Goal: Task Accomplishment & Management: Complete application form

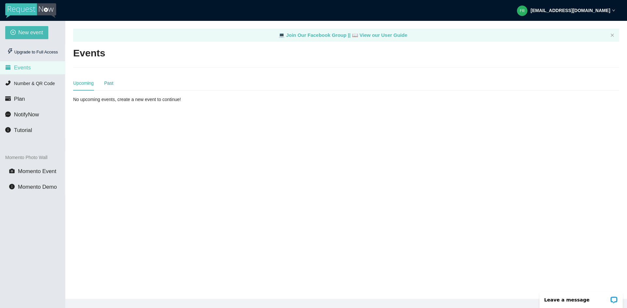
click at [109, 86] on div "Past" at bounding box center [108, 83] width 9 height 7
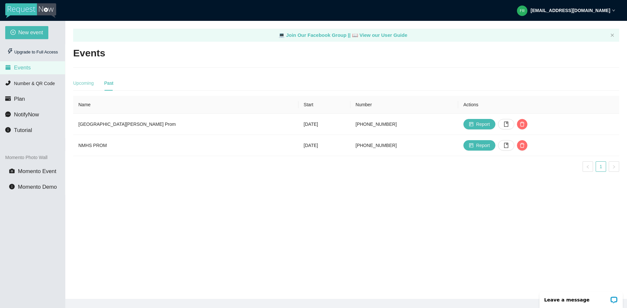
click at [84, 77] on div "Upcoming" at bounding box center [83, 83] width 21 height 15
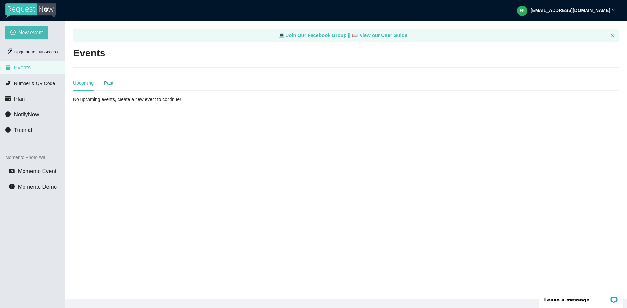
click at [105, 81] on div "Past" at bounding box center [108, 83] width 9 height 7
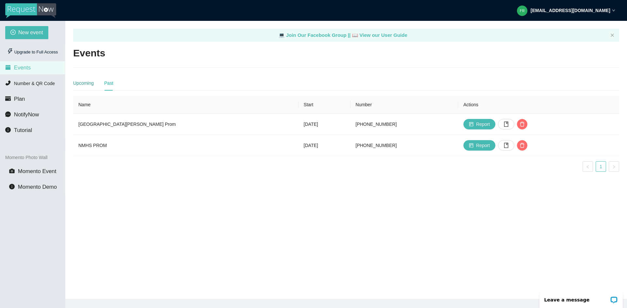
click at [79, 83] on div "Upcoming" at bounding box center [83, 83] width 21 height 7
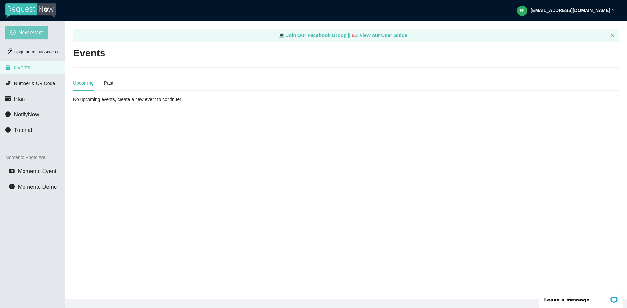
click at [28, 32] on span "New event" at bounding box center [30, 32] width 25 height 8
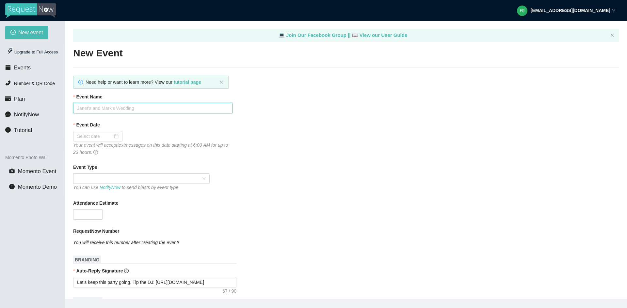
click at [119, 108] on input "Event Name" at bounding box center [152, 108] width 159 height 10
type input "Lake Weir High School Homecoming"
click at [115, 138] on div at bounding box center [97, 136] width 41 height 7
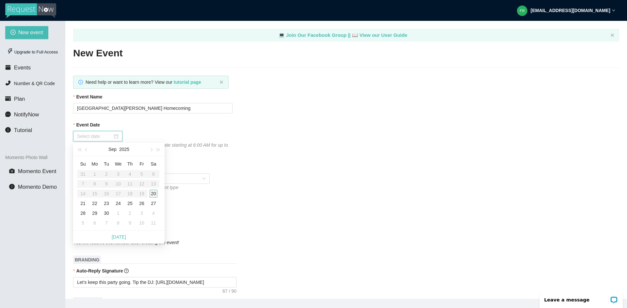
type input "09/20/2025"
click at [155, 193] on div "20" at bounding box center [154, 194] width 8 height 8
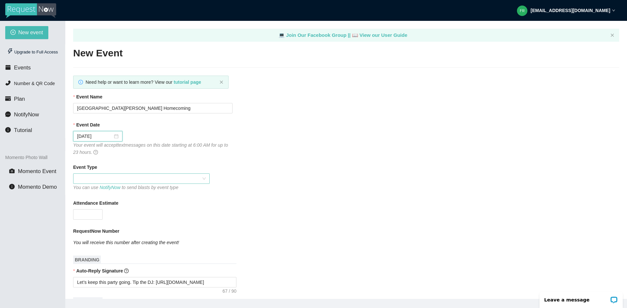
click at [88, 182] on span at bounding box center [141, 179] width 129 height 10
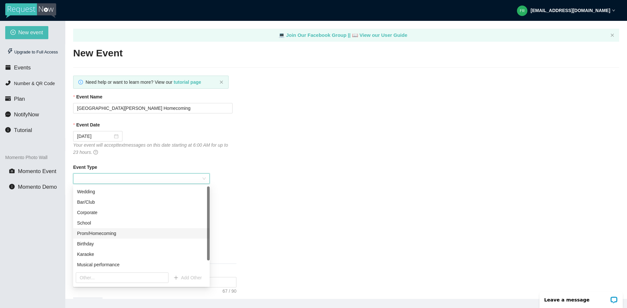
click at [94, 231] on div "Prom/Homecoming" at bounding box center [141, 233] width 129 height 7
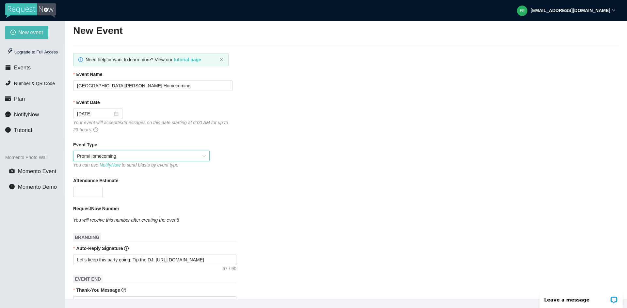
scroll to position [33, 0]
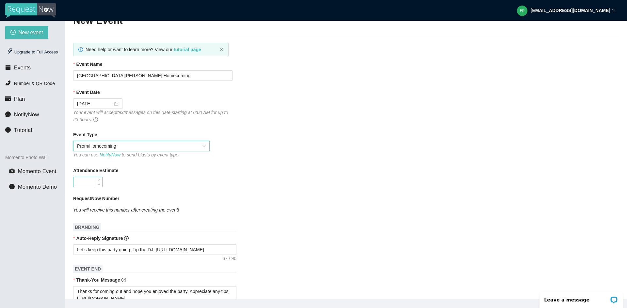
click at [92, 181] on input "Attendance Estimate" at bounding box center [87, 182] width 29 height 10
type input "150"
click at [162, 168] on div "Attendance Estimate" at bounding box center [346, 172] width 546 height 10
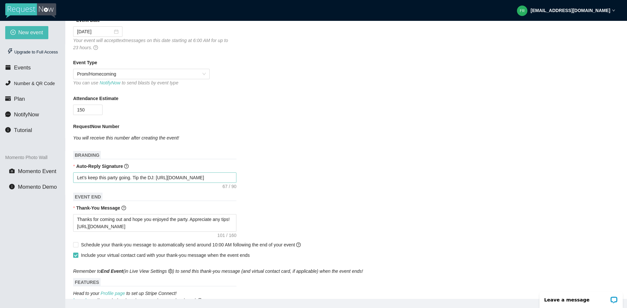
scroll to position [163, 0]
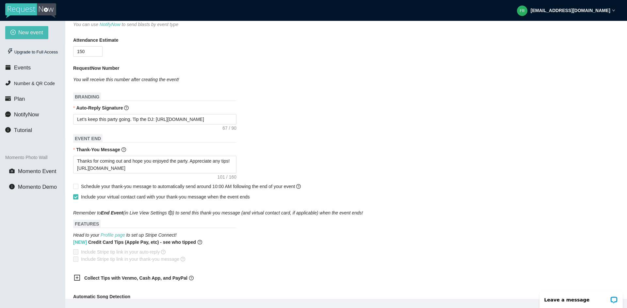
click at [74, 195] on input "Include your virtual contact card with your thank-you message when the event en…" at bounding box center [75, 197] width 5 height 5
checkbox input "false"
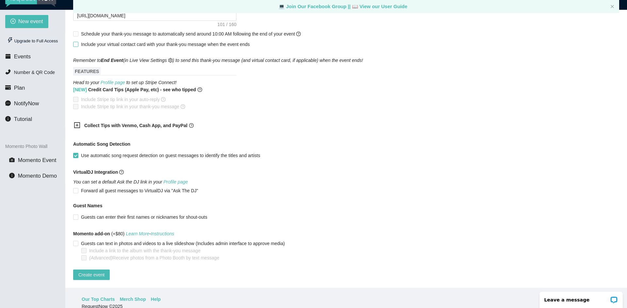
scroll to position [21, 0]
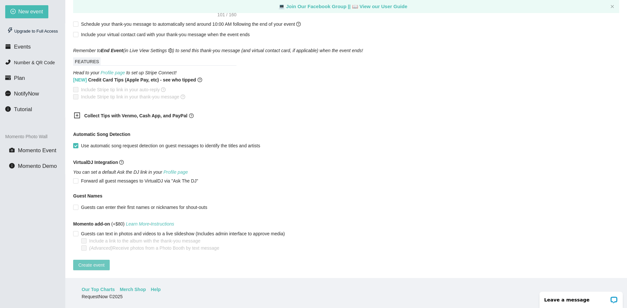
click at [87, 262] on span "Create event" at bounding box center [91, 265] width 26 height 7
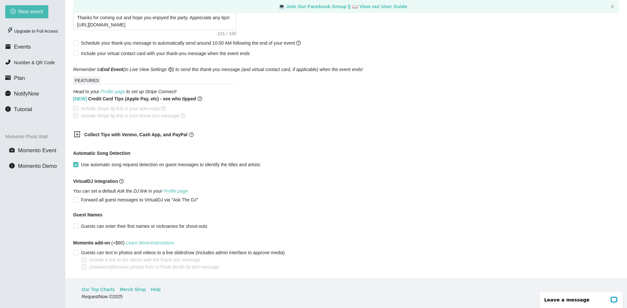
scroll to position [310, 0]
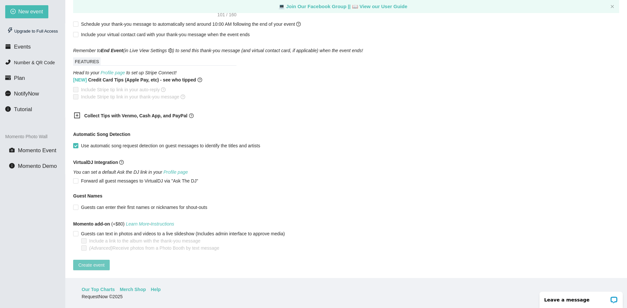
click at [100, 262] on span "Create event" at bounding box center [91, 265] width 26 height 7
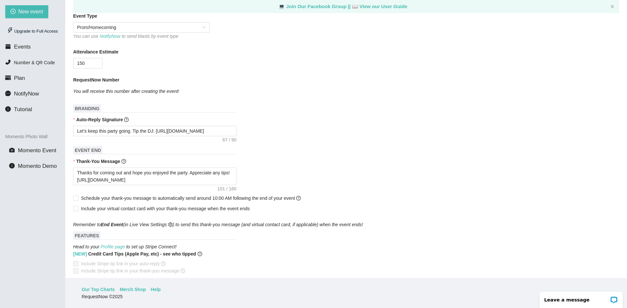
scroll to position [196, 0]
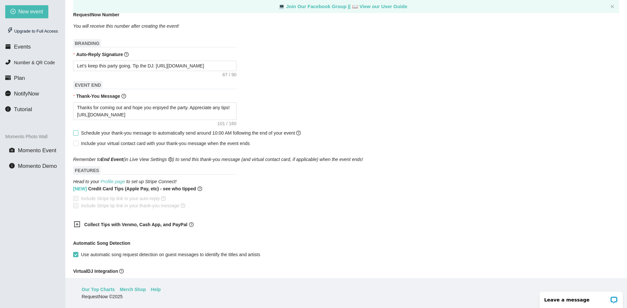
click at [78, 134] on span at bounding box center [75, 133] width 5 height 5
click at [78, 134] on input "Schedule your thank-you message to automatically send around 10:00 AM following…" at bounding box center [75, 133] width 5 height 5
checkbox input "true"
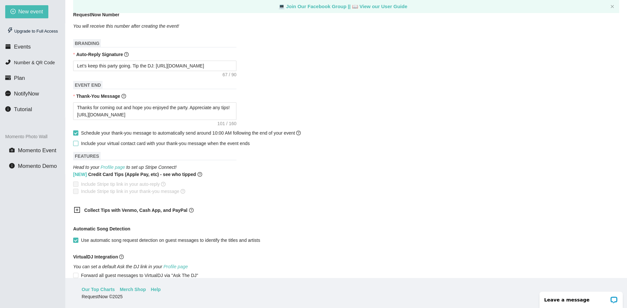
click at [77, 144] on input "Include your virtual contact card with your thank-you message when the event en…" at bounding box center [75, 143] width 5 height 5
checkbox input "true"
click at [77, 134] on input "Schedule your thank-you message to automatically send around 10:00 AM following…" at bounding box center [75, 133] width 5 height 5
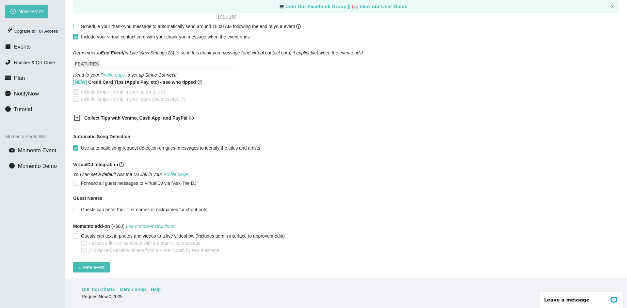
scroll to position [310, 0]
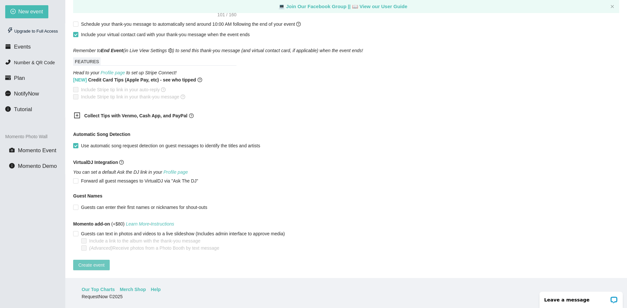
click at [100, 262] on span "Create event" at bounding box center [91, 265] width 26 height 7
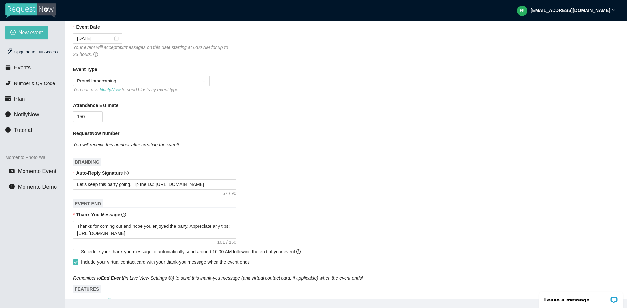
scroll to position [163, 0]
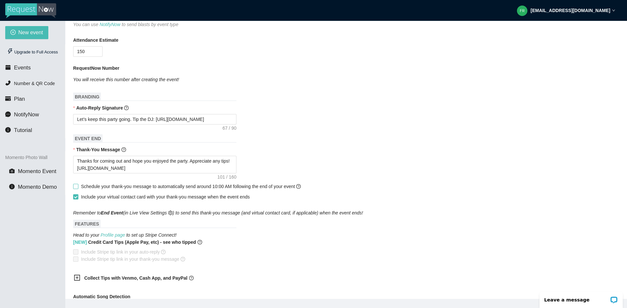
click at [77, 187] on input "Schedule your thank-you message to automatically send around 10:00 AM following…" at bounding box center [75, 186] width 5 height 5
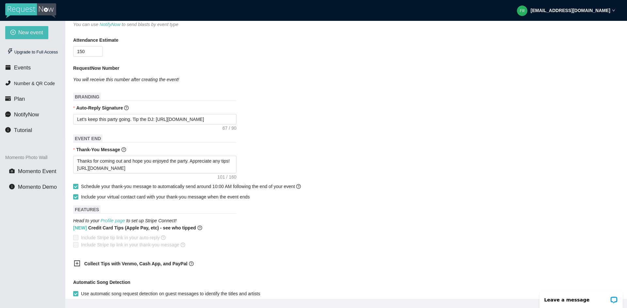
click at [78, 186] on span at bounding box center [75, 186] width 5 height 5
click at [78, 186] on input "Schedule your thank-you message to automatically send around 10:00 AM following…" at bounding box center [75, 186] width 5 height 5
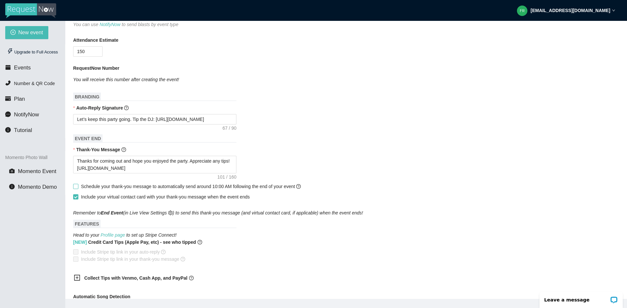
click at [78, 186] on span at bounding box center [75, 186] width 5 height 5
click at [78, 186] on input "Schedule your thank-you message to automatically send around 10:00 AM following…" at bounding box center [75, 186] width 5 height 5
checkbox input "true"
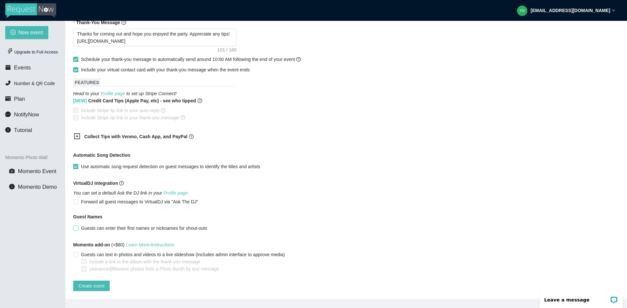
scroll to position [295, 0]
click at [94, 283] on span "Create event" at bounding box center [91, 286] width 26 height 7
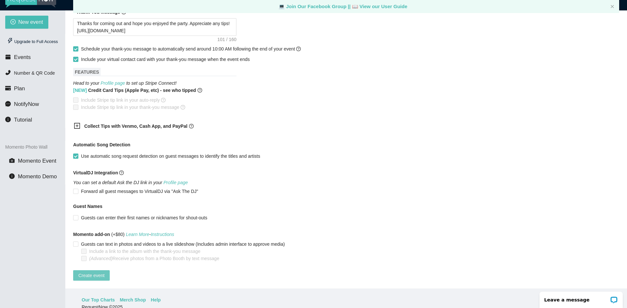
scroll to position [21, 0]
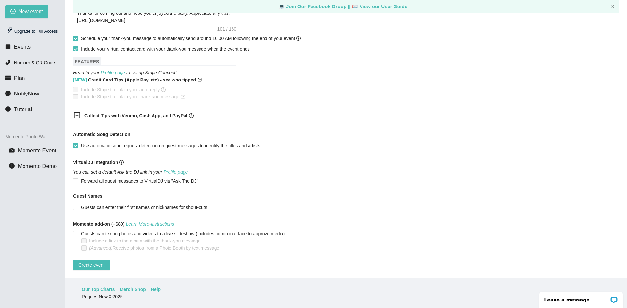
click at [96, 266] on main "💻 Join Our Facebook Group || 📖 View our User Guide New Event Need help or want …" at bounding box center [345, 139] width 561 height 278
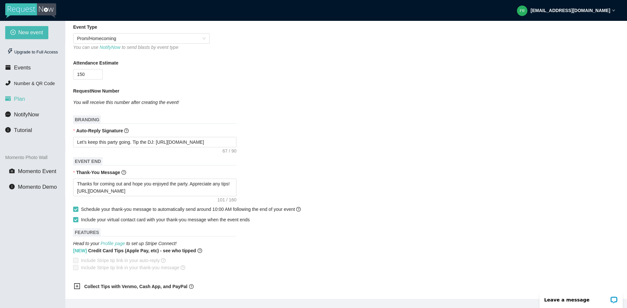
scroll to position [100, 0]
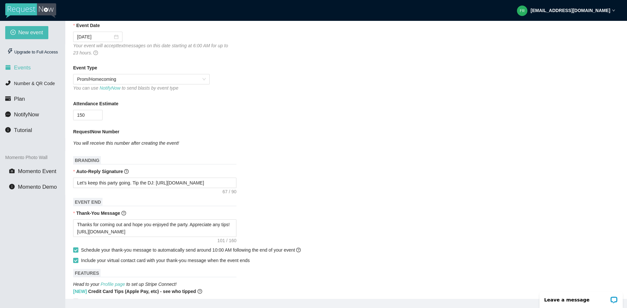
click at [27, 65] on span "Events" at bounding box center [22, 68] width 17 height 6
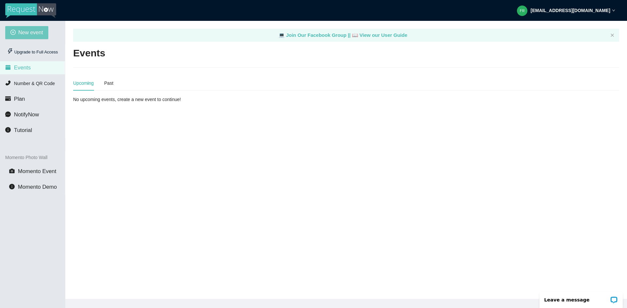
click at [32, 34] on span "New event" at bounding box center [30, 32] width 25 height 8
type textarea "[URL][DOMAIN_NAME]"
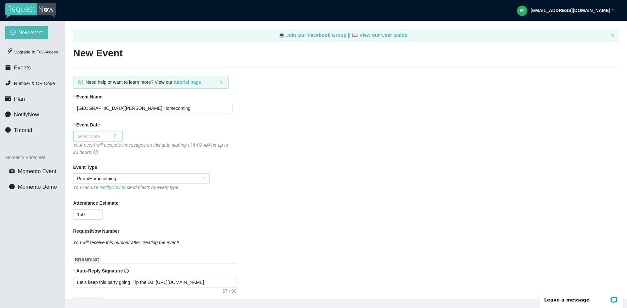
click at [116, 138] on div at bounding box center [97, 136] width 41 height 7
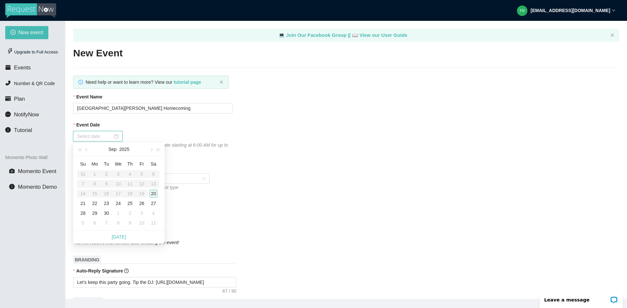
type input "09/20/2025"
click at [155, 194] on div "20" at bounding box center [154, 194] width 8 height 8
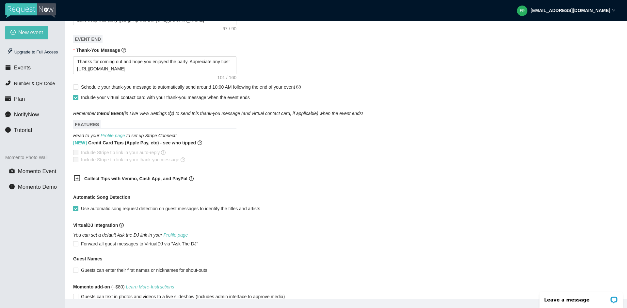
scroll to position [310, 0]
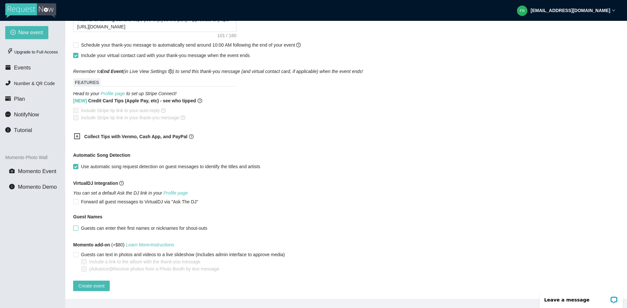
click at [76, 226] on input "Guests can enter their first names or nicknames for shout-outs" at bounding box center [75, 228] width 5 height 5
checkbox input "true"
click at [77, 199] on input "Forward all guest messages to VirtualDJ via "Ask The DJ"" at bounding box center [75, 201] width 5 height 5
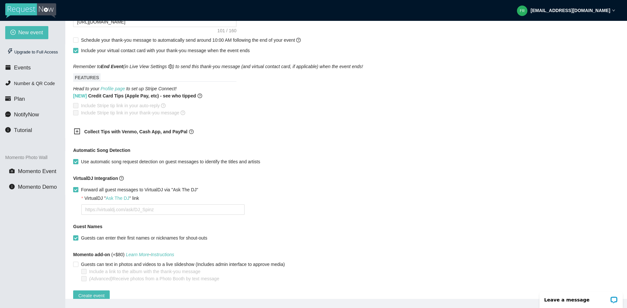
click at [77, 190] on input "Forward all guest messages to VirtualDJ via "Ask The DJ"" at bounding box center [75, 189] width 5 height 5
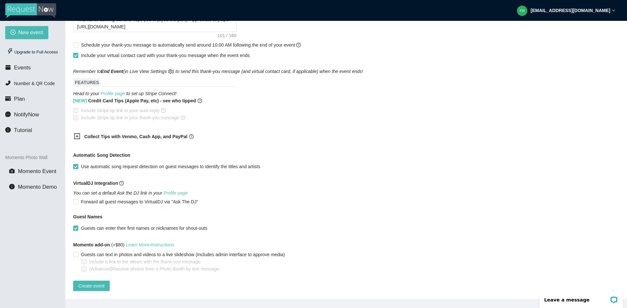
click at [77, 191] on icon "You can set a default Ask the DJ link in your Profile page" at bounding box center [130, 193] width 115 height 5
click at [75, 199] on input "Forward all guest messages to VirtualDJ via "Ask The DJ"" at bounding box center [75, 201] width 5 height 5
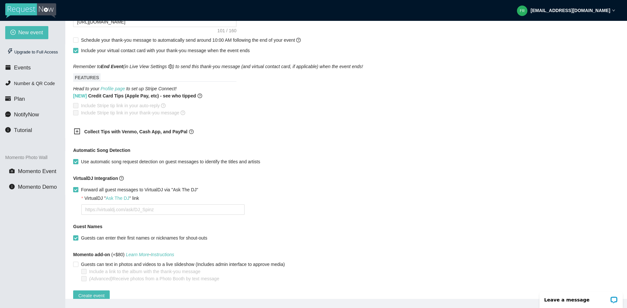
click at [75, 197] on form "Event Name Lake Weir High School Homecoming Event Date 09/20/2025 Your event wi…" at bounding box center [346, 43] width 546 height 518
click at [77, 192] on input "Forward all guest messages to VirtualDJ via "Ask The DJ"" at bounding box center [75, 189] width 5 height 5
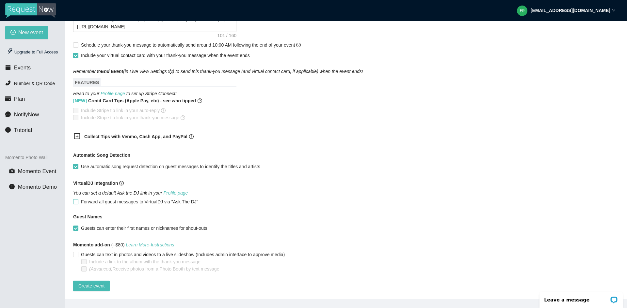
click at [76, 199] on label "Forward all guest messages to VirtualDJ via "Ask The DJ"" at bounding box center [137, 201] width 128 height 7
click at [76, 199] on input "Forward all guest messages to VirtualDJ via "Ask The DJ"" at bounding box center [75, 201] width 5 height 5
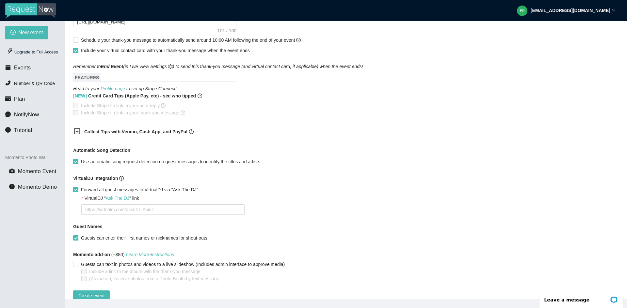
click at [78, 190] on span at bounding box center [75, 189] width 5 height 5
click at [78, 190] on input "Forward all guest messages to VirtualDJ via "Ask The DJ"" at bounding box center [75, 189] width 5 height 5
checkbox input "false"
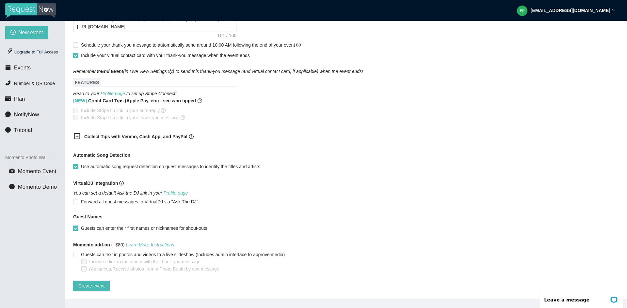
click at [75, 226] on input "Guests can enter their first names or nicknames for shout-outs" at bounding box center [75, 228] width 5 height 5
checkbox input "false"
click at [89, 283] on span "Create event" at bounding box center [91, 286] width 26 height 7
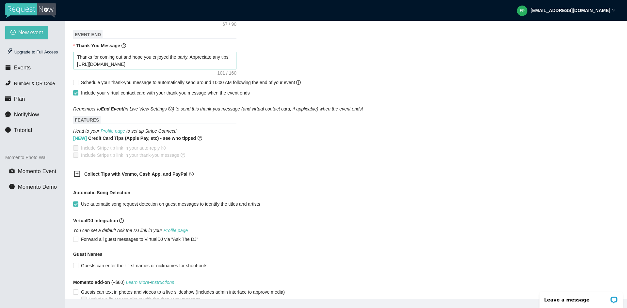
scroll to position [212, 0]
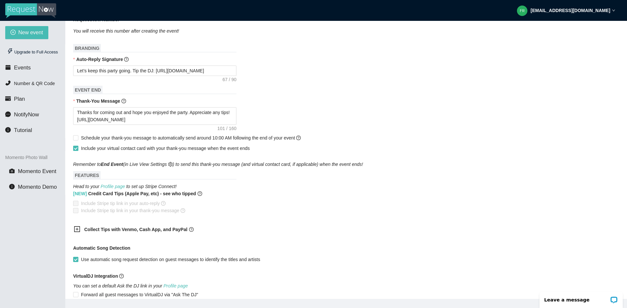
click at [77, 148] on input "Include your virtual contact card with your thank-you message when the event en…" at bounding box center [75, 148] width 5 height 5
checkbox input "false"
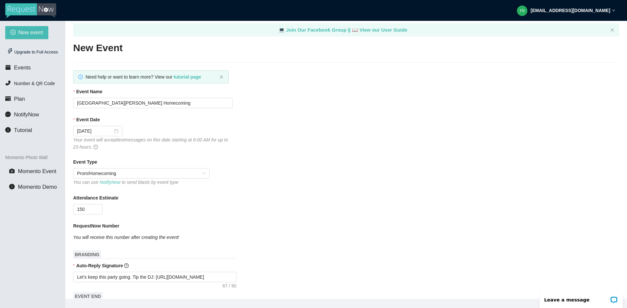
scroll to position [0, 0]
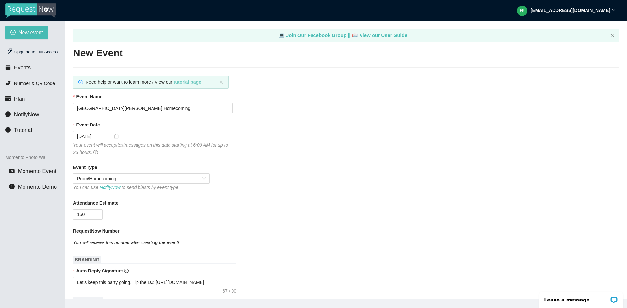
click at [186, 83] on b "tutorial page" at bounding box center [187, 82] width 27 height 5
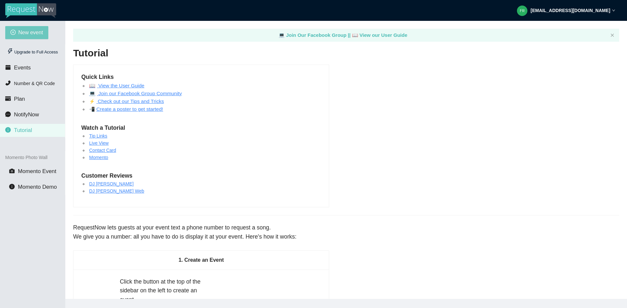
click at [25, 31] on span "New event" at bounding box center [30, 32] width 25 height 8
type textarea "[URL][DOMAIN_NAME]"
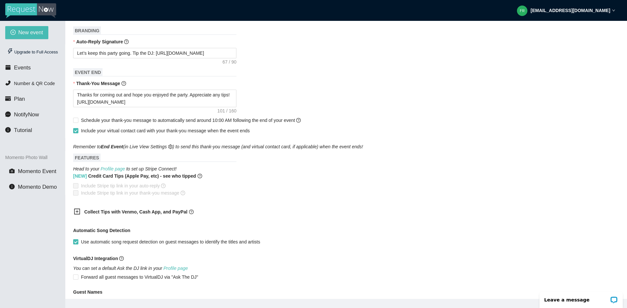
scroll to position [310, 0]
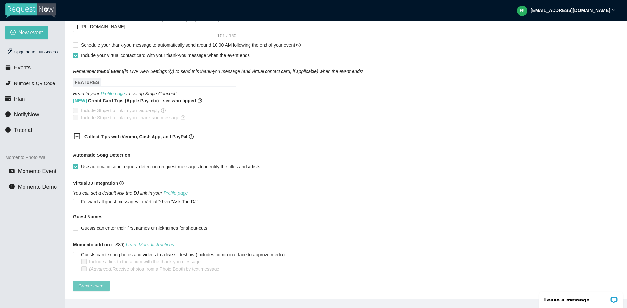
click at [86, 283] on span "Create event" at bounding box center [91, 286] width 26 height 7
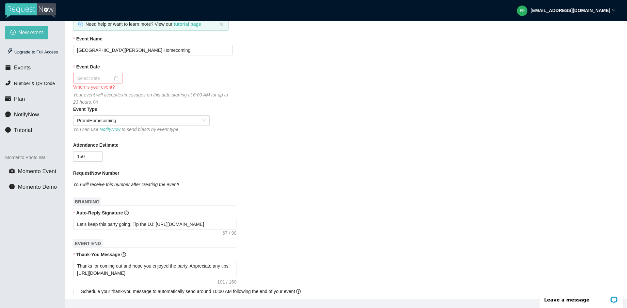
scroll to position [14, 0]
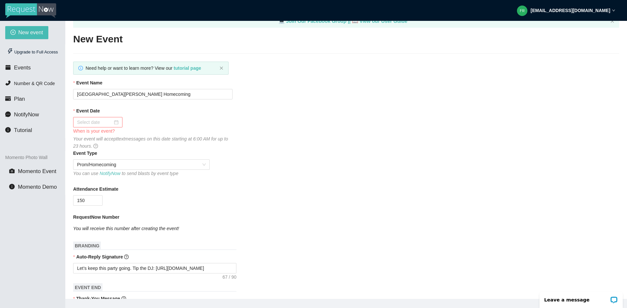
click at [116, 119] on div at bounding box center [97, 122] width 41 height 7
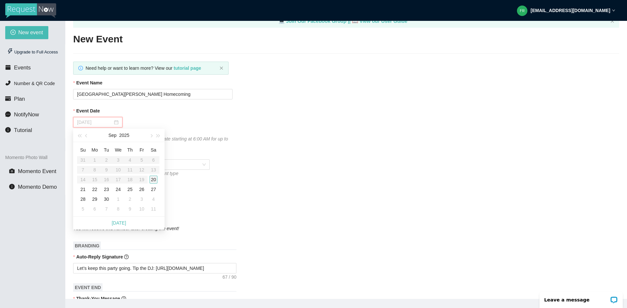
type input "09/20/2025"
click at [153, 176] on div "20" at bounding box center [154, 180] width 8 height 8
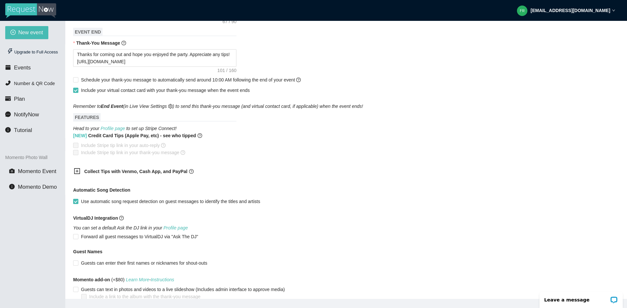
scroll to position [310, 0]
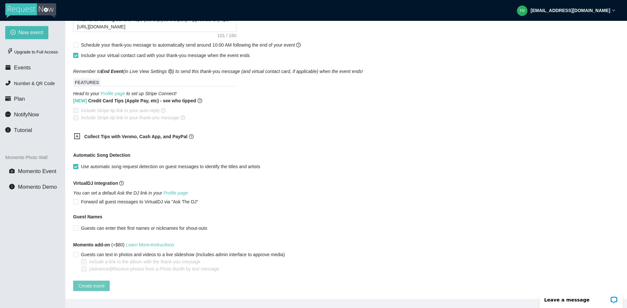
click at [89, 284] on span "Create event" at bounding box center [91, 286] width 26 height 7
click at [91, 283] on span "Create event" at bounding box center [91, 286] width 26 height 7
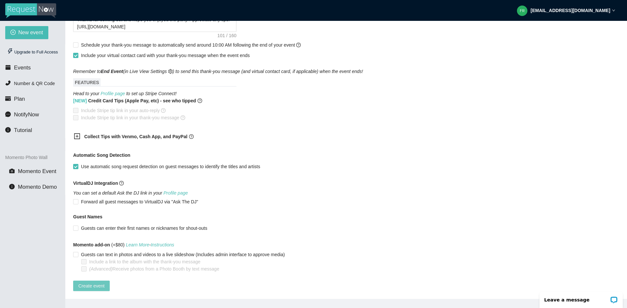
click at [91, 283] on span "Create event" at bounding box center [91, 286] width 26 height 7
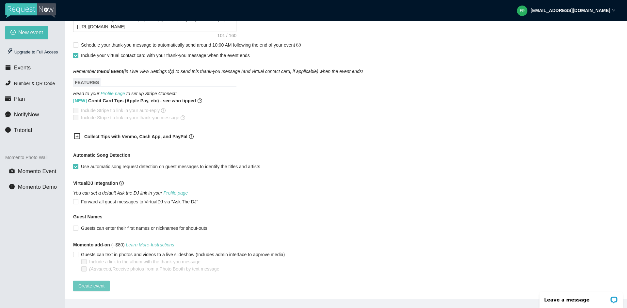
click at [91, 283] on span "Create event" at bounding box center [91, 286] width 26 height 7
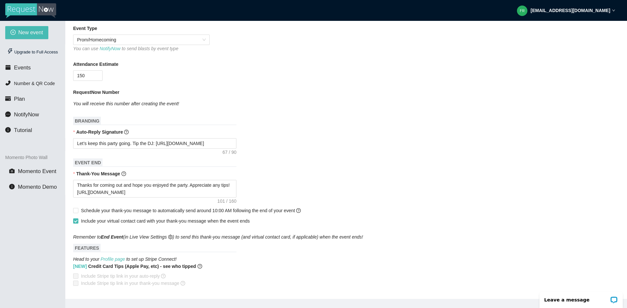
scroll to position [81, 0]
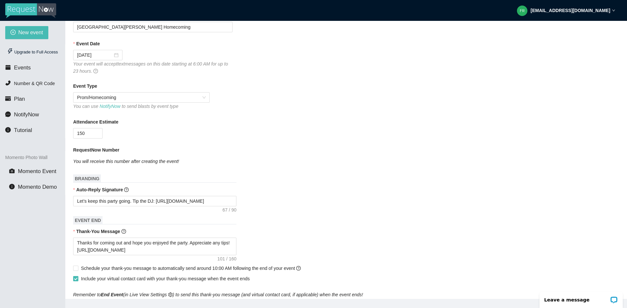
click at [76, 279] on input "Include your virtual contact card with your thank-you message when the event en…" at bounding box center [75, 278] width 5 height 5
checkbox input "false"
click at [319, 213] on form "Event Name Lake Weir High School Homecoming Event Date 09/20/2025 Your event wi…" at bounding box center [346, 263] width 546 height 503
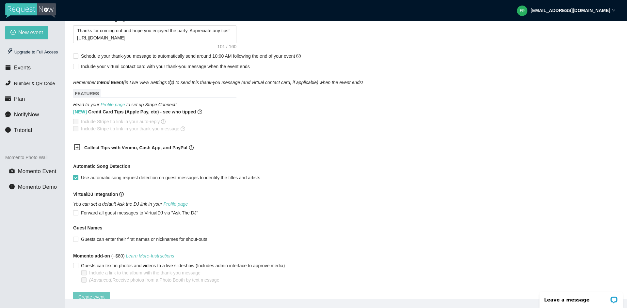
scroll to position [310, 0]
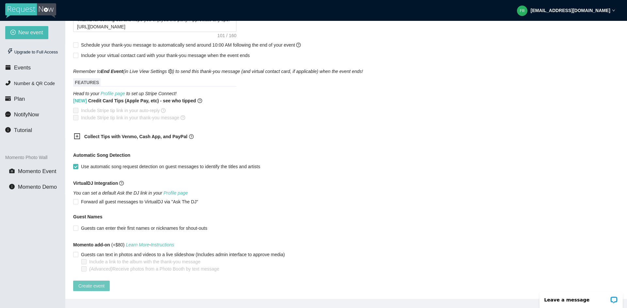
click at [86, 283] on span "Create event" at bounding box center [91, 286] width 26 height 7
click at [74, 164] on input "Use automatic song request detection on guest messages to identify the titles a…" at bounding box center [75, 166] width 5 height 5
checkbox input "true"
click at [94, 283] on span "Create event" at bounding box center [91, 286] width 26 height 7
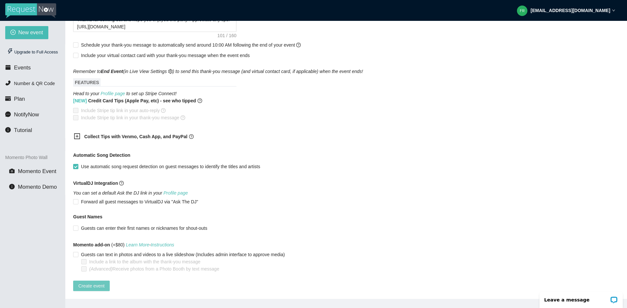
click at [94, 283] on span "Create event" at bounding box center [91, 286] width 26 height 7
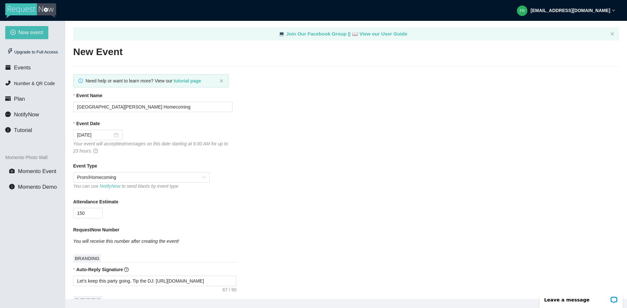
scroll to position [0, 0]
click at [194, 83] on b "tutorial page" at bounding box center [187, 82] width 27 height 5
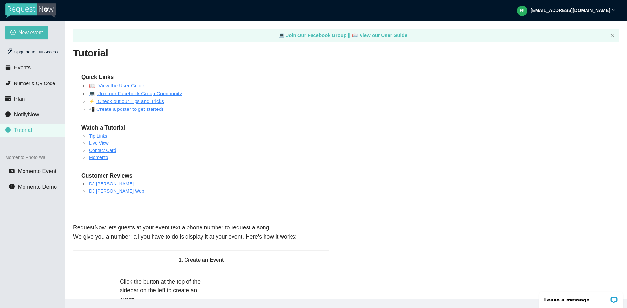
click at [131, 84] on link "📖 View the User Guide" at bounding box center [116, 86] width 55 height 6
click at [24, 68] on span "Events" at bounding box center [22, 68] width 17 height 6
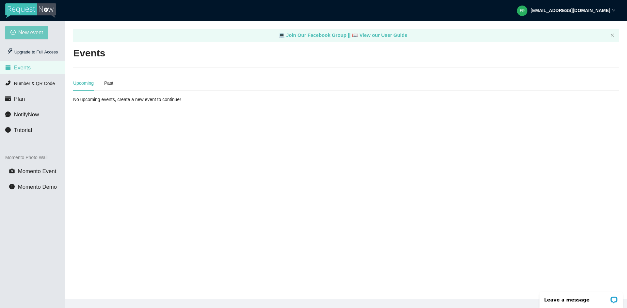
click at [25, 29] on span "New event" at bounding box center [30, 32] width 25 height 8
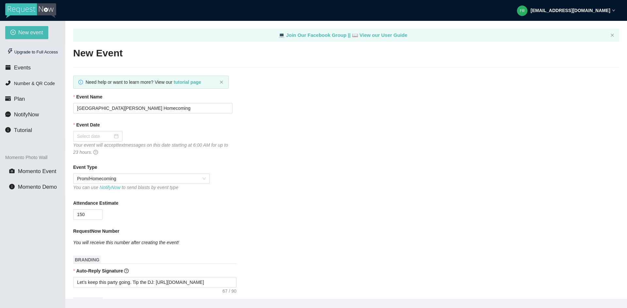
type textarea "[URL][DOMAIN_NAME]"
click at [221, 82] on icon "close" at bounding box center [221, 82] width 3 height 3
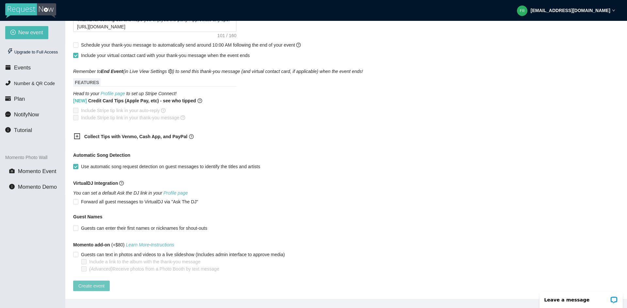
click at [99, 283] on span "Create event" at bounding box center [91, 286] width 26 height 7
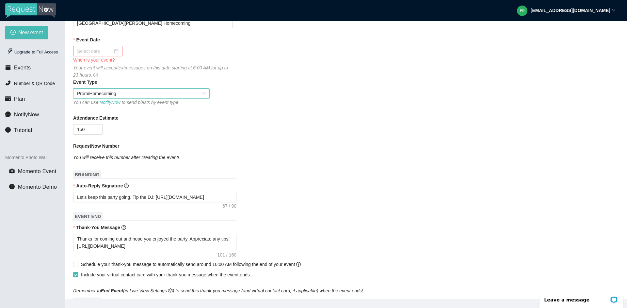
scroll to position [29, 0]
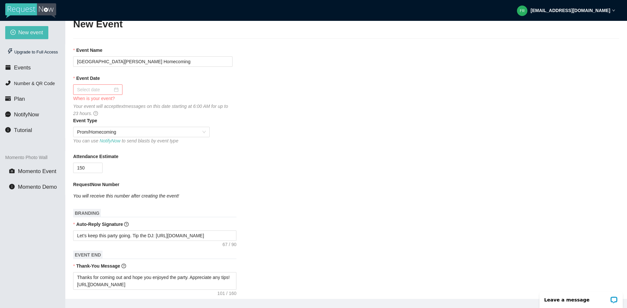
click at [121, 88] on div at bounding box center [97, 90] width 49 height 10
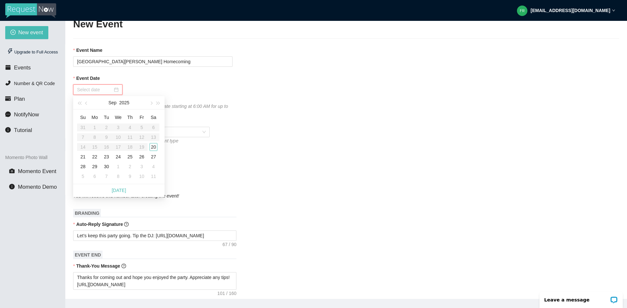
click at [119, 88] on div at bounding box center [97, 90] width 49 height 10
type input "09/20/2025"
click at [155, 146] on div "20" at bounding box center [154, 147] width 8 height 8
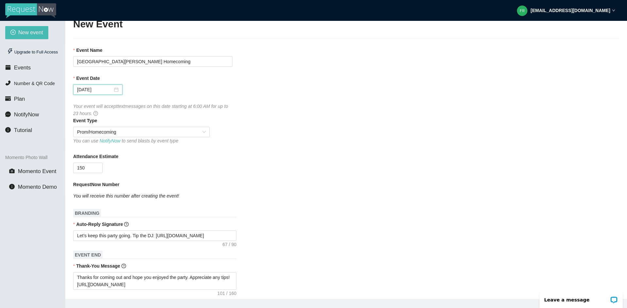
click at [231, 182] on div "RequestNow Number" at bounding box center [346, 186] width 546 height 10
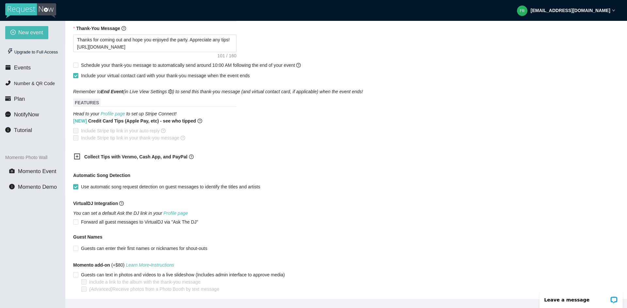
scroll to position [292, 0]
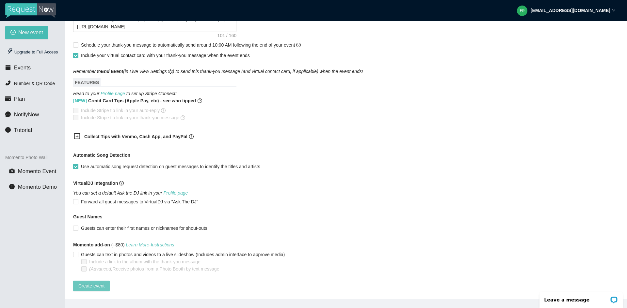
click at [93, 283] on span "Create event" at bounding box center [91, 286] width 26 height 7
click at [76, 133] on icon "plus-square" at bounding box center [77, 136] width 7 height 7
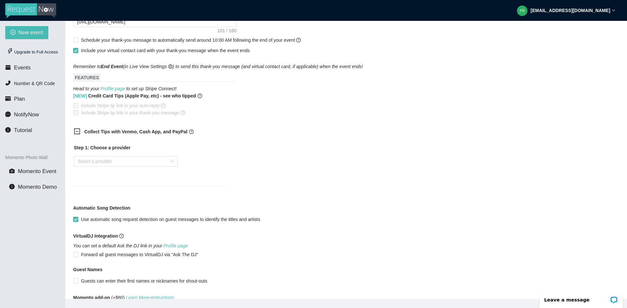
click at [76, 132] on icon "minus-square" at bounding box center [77, 131] width 7 height 7
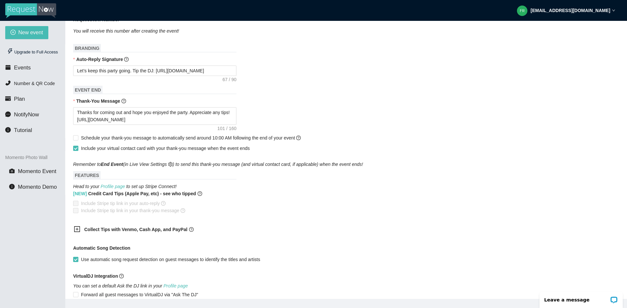
scroll to position [96, 0]
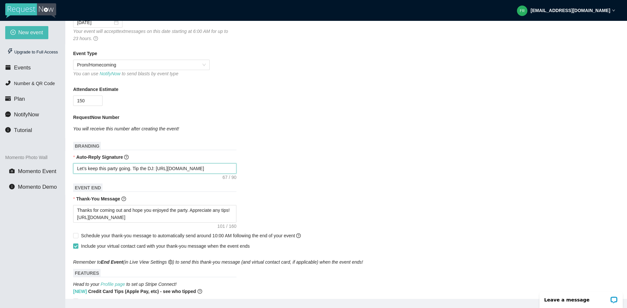
click at [97, 170] on textarea "Let’s keep this party going. Tip the DJ: https://songtip.me/4iZtvOS" at bounding box center [154, 169] width 163 height 10
drag, startPoint x: 212, startPoint y: 168, endPoint x: 70, endPoint y: 171, distance: 142.3
click at [70, 171] on main "💻 Join Our Facebook Group || 📖 View our User Guide New Event Event Name Lake We…" at bounding box center [345, 160] width 561 height 278
click at [334, 177] on form "Event Name Lake Weir High School Homecoming Event Date 09/20/2025 Your event wi…" at bounding box center [346, 230] width 546 height 503
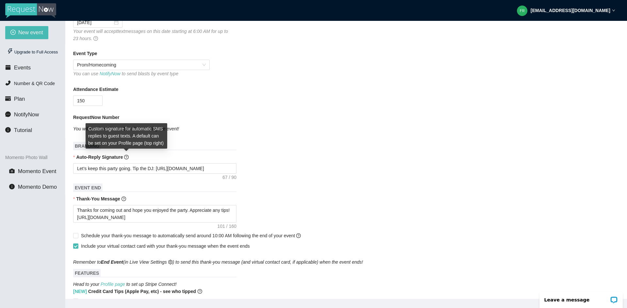
click at [132, 162] on div "Auto-Reply Signature" at bounding box center [346, 159] width 546 height 10
click at [127, 158] on icon "question-circle" at bounding box center [126, 157] width 5 height 5
click at [127, 164] on textarea "Let’s keep this party going. Tip the DJ: https://songtip.me/4iZtvOS" at bounding box center [154, 169] width 163 height 10
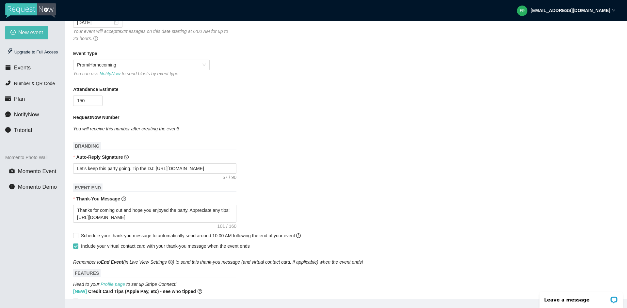
click at [319, 178] on form "Event Name Lake Weir High School Homecoming Event Date 09/20/2025 Your event wi…" at bounding box center [346, 230] width 546 height 503
click at [297, 235] on icon "question-circle" at bounding box center [298, 236] width 5 height 5
click at [78, 235] on input "Schedule your thank-you message to automatically send around 10:00 AM following…" at bounding box center [75, 235] width 5 height 5
checkbox input "true"
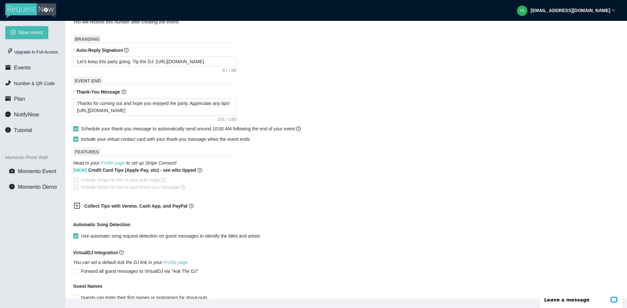
scroll to position [278, 0]
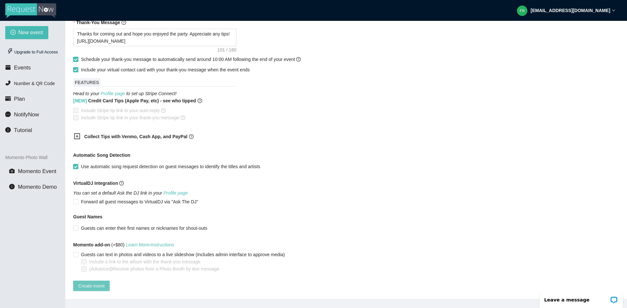
click at [95, 283] on span "Create event" at bounding box center [91, 286] width 26 height 7
click at [76, 199] on input "Forward all guest messages to VirtualDJ via "Ask The DJ"" at bounding box center [75, 201] width 5 height 5
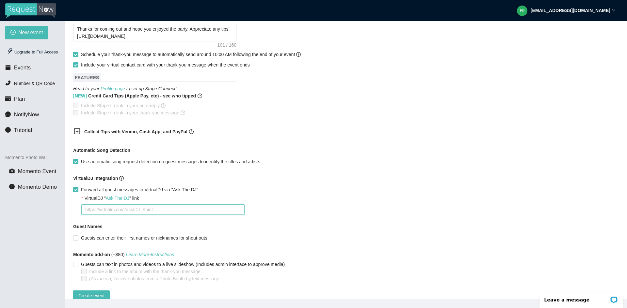
click at [111, 208] on textarea "VirtualDJ " Ask The DJ " link" at bounding box center [162, 210] width 163 height 10
click at [76, 191] on input "Forward all guest messages to VirtualDJ via "Ask The DJ"" at bounding box center [75, 189] width 5 height 5
checkbox input "false"
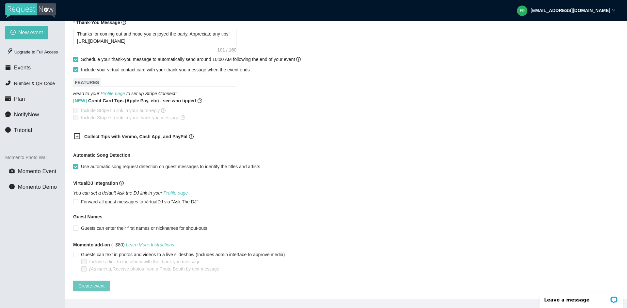
click at [98, 283] on span "Create event" at bounding box center [91, 286] width 26 height 7
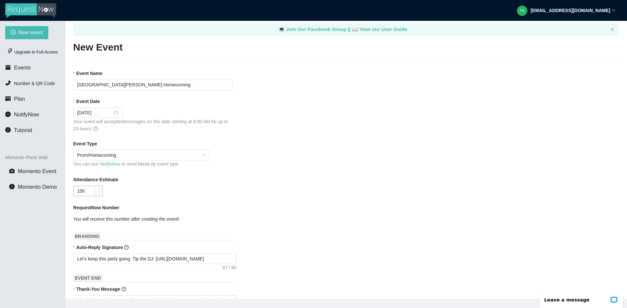
scroll to position [0, 0]
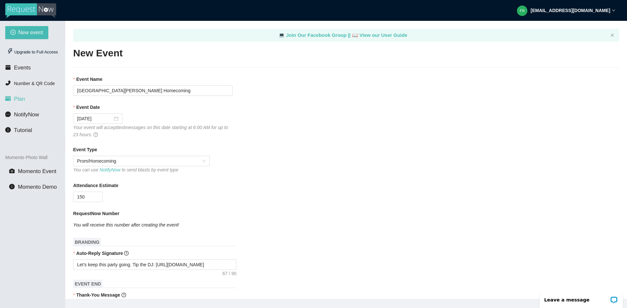
click at [25, 98] on li "Plan" at bounding box center [32, 99] width 65 height 13
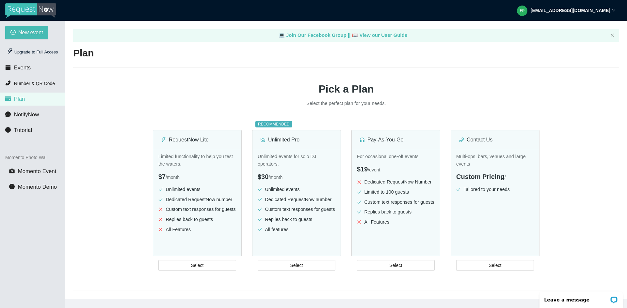
click at [25, 98] on li "Plan" at bounding box center [32, 99] width 65 height 13
click at [30, 70] on li "Events" at bounding box center [32, 67] width 65 height 13
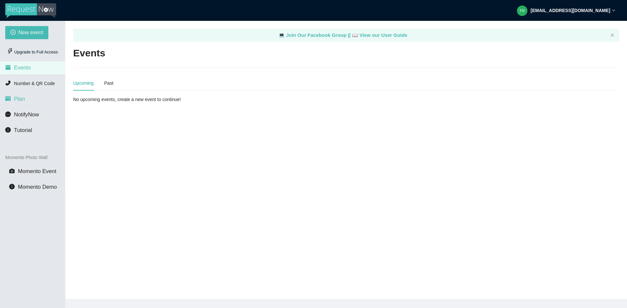
click at [21, 101] on span "Plan" at bounding box center [19, 99] width 11 height 6
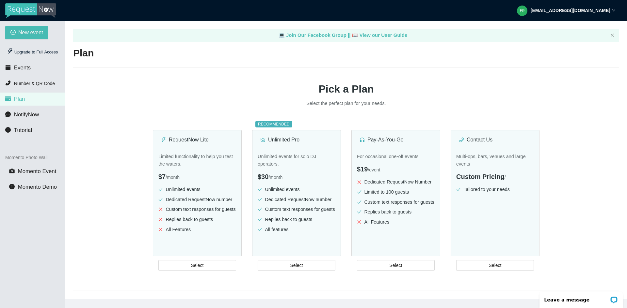
click at [603, 8] on strong "[EMAIL_ADDRESS][DOMAIN_NAME]" at bounding box center [570, 10] width 80 height 5
click at [568, 30] on span "Profile" at bounding box center [561, 28] width 16 height 6
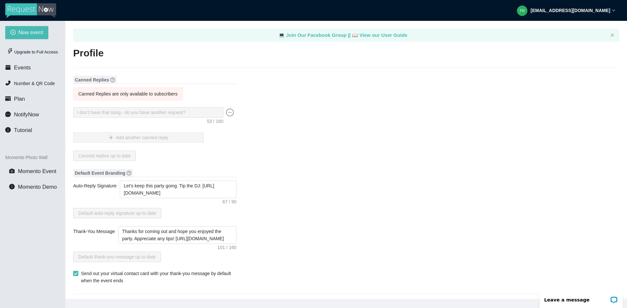
click at [614, 12] on div "[EMAIL_ADDRESS][DOMAIN_NAME]" at bounding box center [566, 10] width 98 height 21
click at [25, 102] on li "Plan" at bounding box center [32, 99] width 65 height 13
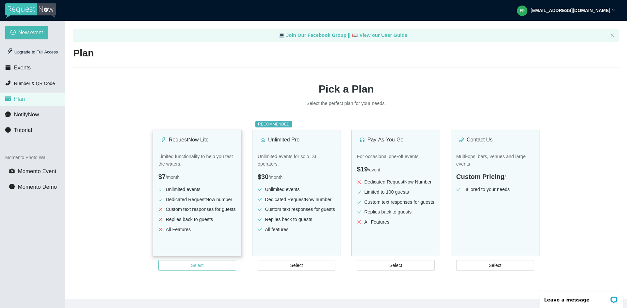
click at [198, 270] on button "Select" at bounding box center [197, 265] width 78 height 10
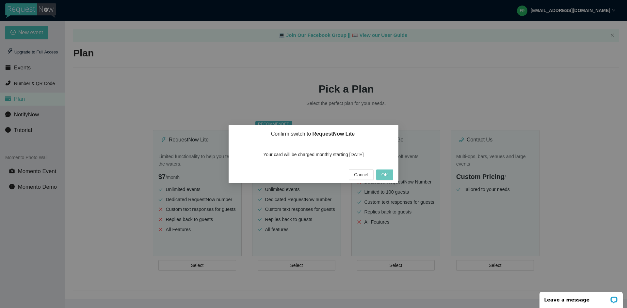
click at [383, 174] on span "OK" at bounding box center [384, 174] width 7 height 7
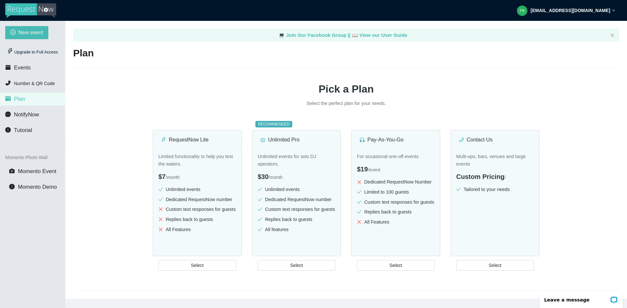
click at [615, 9] on icon "down" at bounding box center [613, 10] width 3 height 3
click at [572, 28] on span "Profile" at bounding box center [577, 28] width 67 height 7
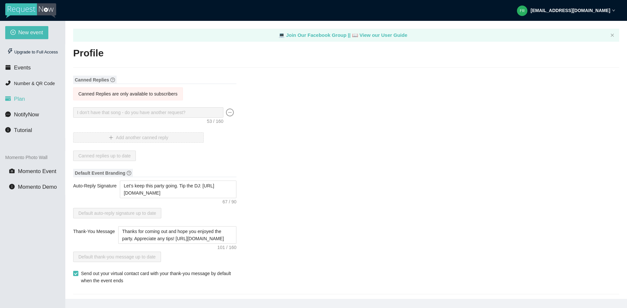
click at [19, 96] on span "Plan" at bounding box center [19, 99] width 11 height 6
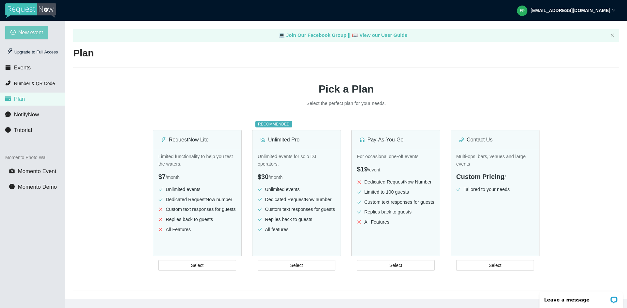
click at [30, 29] on span "New event" at bounding box center [30, 32] width 25 height 8
type textarea "[URL][DOMAIN_NAME]"
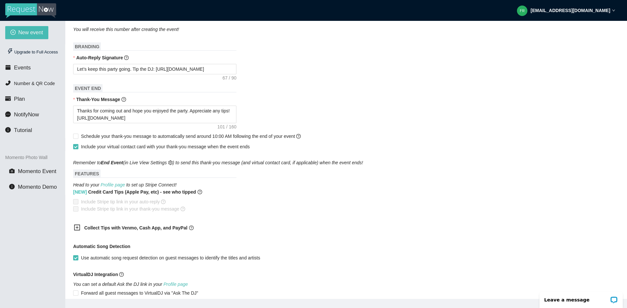
click at [77, 147] on input "Include your virtual contact card with your thank-you message when the event en…" at bounding box center [75, 146] width 5 height 5
checkbox input "false"
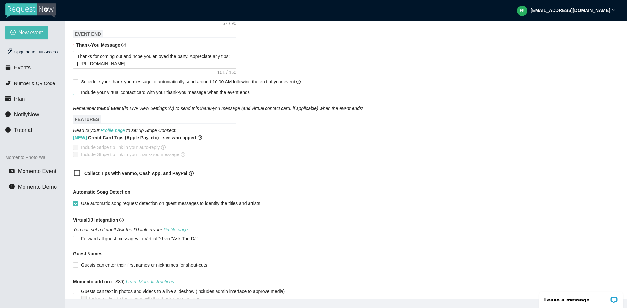
scroll to position [292, 0]
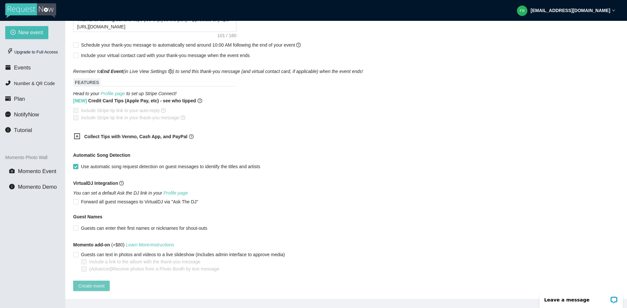
click at [97, 284] on span "Create event" at bounding box center [91, 286] width 26 height 7
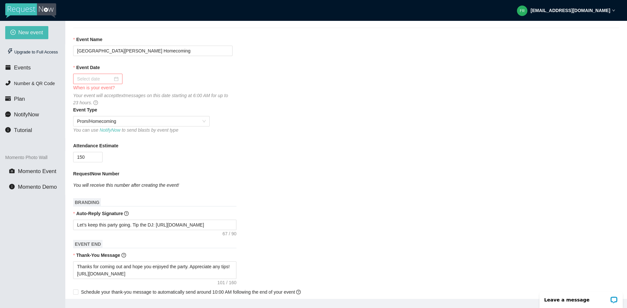
scroll to position [0, 0]
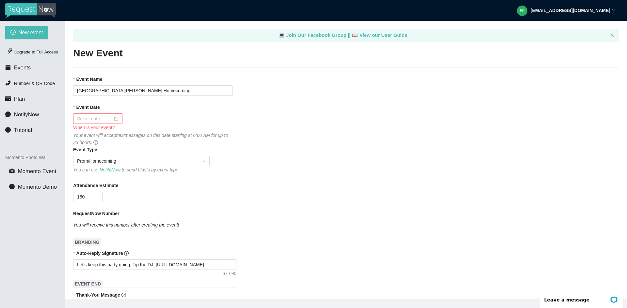
click at [115, 118] on div at bounding box center [97, 118] width 41 height 7
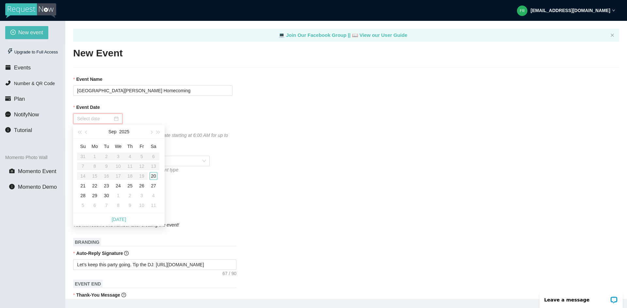
type input "09/20/2025"
click at [153, 177] on div "20" at bounding box center [154, 176] width 8 height 8
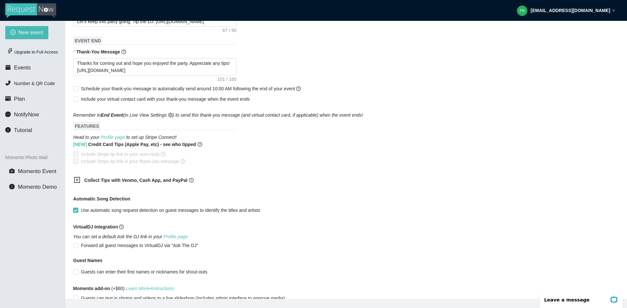
scroll to position [292, 0]
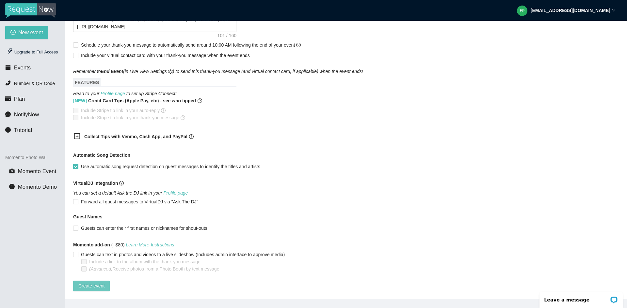
click at [96, 284] on span "Create event" at bounding box center [91, 286] width 26 height 7
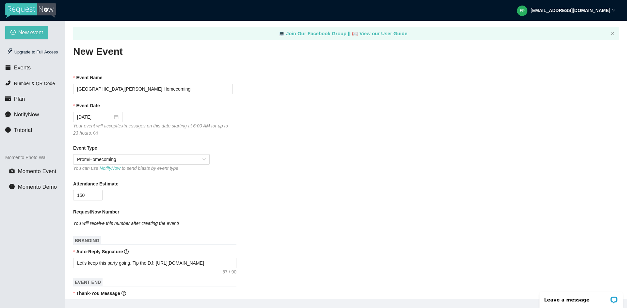
scroll to position [0, 0]
click at [36, 53] on div "Upgrade to Full Access" at bounding box center [32, 52] width 55 height 13
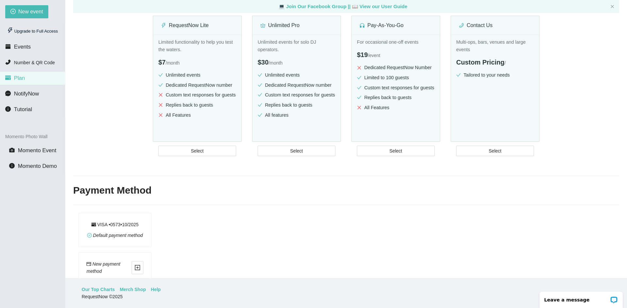
scroll to position [127, 0]
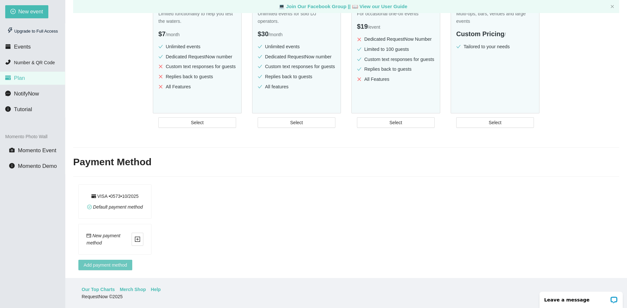
click at [109, 262] on span "Add payment method" at bounding box center [105, 265] width 43 height 7
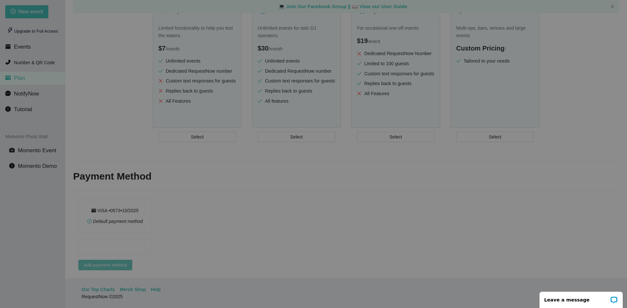
scroll to position [113, 0]
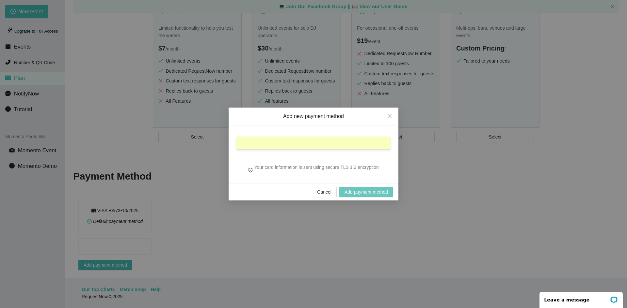
click at [355, 190] on span "Add payment method" at bounding box center [365, 192] width 43 height 7
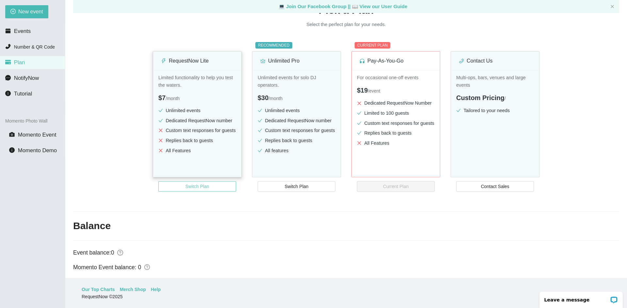
scroll to position [0, 0]
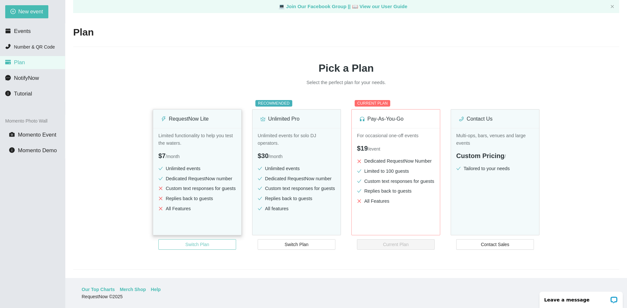
click at [203, 245] on span "Switch Plan" at bounding box center [197, 244] width 24 height 7
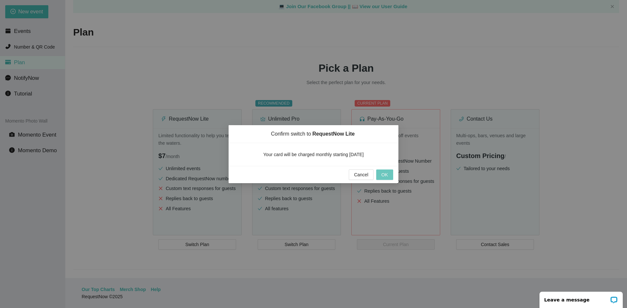
click at [378, 174] on button "OK" at bounding box center [384, 175] width 17 height 10
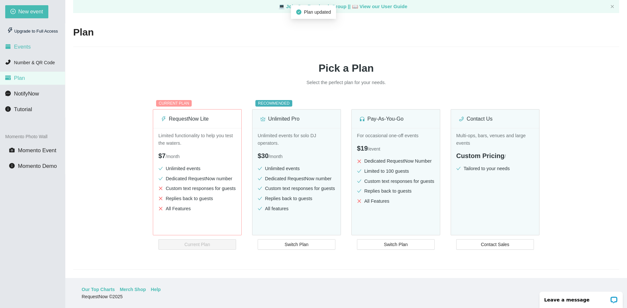
click at [29, 48] on span "Events" at bounding box center [22, 47] width 17 height 6
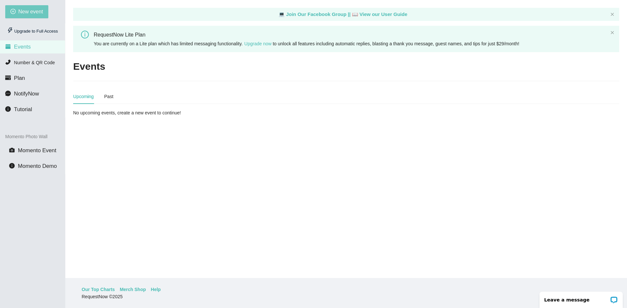
click at [25, 17] on button "New event" at bounding box center [26, 11] width 43 height 13
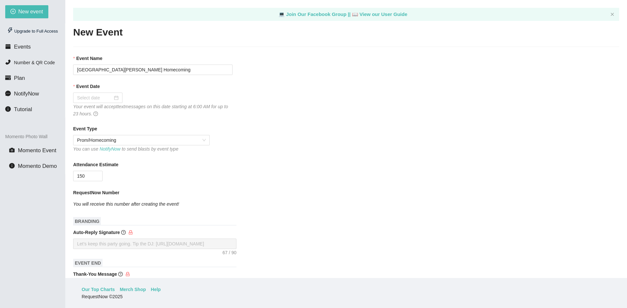
type textarea "[URL][DOMAIN_NAME]"
click at [118, 99] on div at bounding box center [97, 98] width 49 height 10
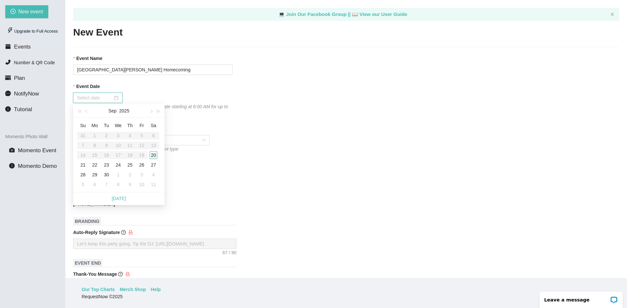
type input "09/20/2025"
click at [157, 156] on div "20" at bounding box center [154, 155] width 8 height 8
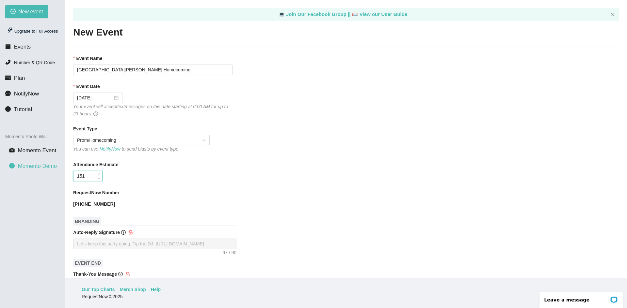
drag, startPoint x: 101, startPoint y: 175, endPoint x: 64, endPoint y: 172, distance: 37.0
click at [64, 172] on section "New event Upgrade to Full Access Events Number & QR Code Plan NotifyNow Tutoria…" at bounding box center [313, 154] width 627 height 308
drag, startPoint x: 85, startPoint y: 178, endPoint x: 66, endPoint y: 175, distance: 19.9
click at [66, 175] on main "💻 Join Our Facebook Group || 📖 View our User Guide New Event Event Name Lake We…" at bounding box center [345, 139] width 561 height 278
type input "100"
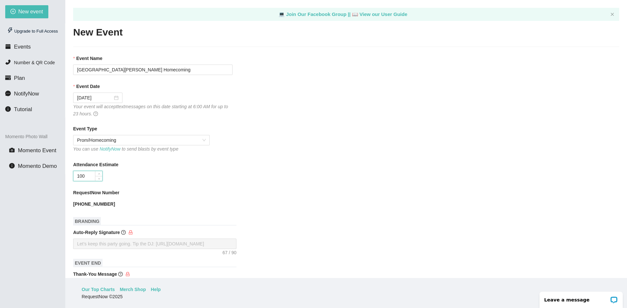
click at [235, 211] on form "Event Name Lake Weir High School Homecoming Event Date 09/20/2025 Your event wi…" at bounding box center [346, 279] width 546 height 449
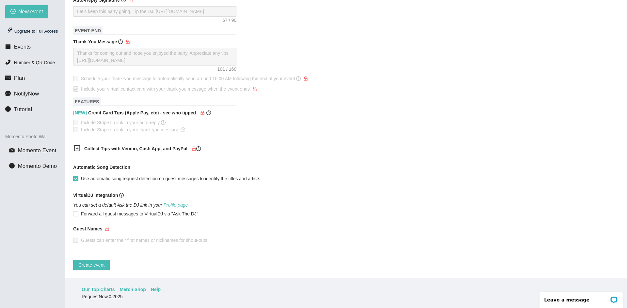
scroll to position [238, 0]
click at [98, 262] on span "Create event" at bounding box center [91, 265] width 26 height 7
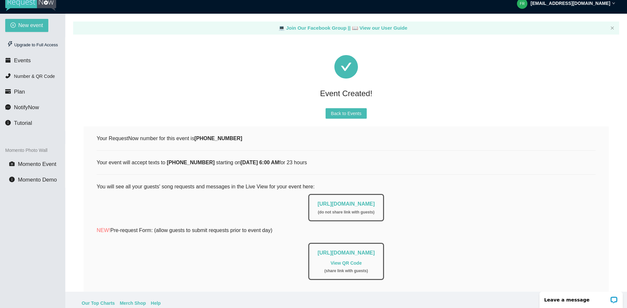
scroll to position [0, 0]
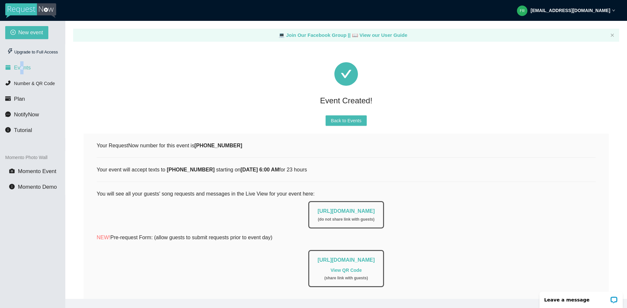
click at [21, 67] on span "Events" at bounding box center [22, 68] width 17 height 6
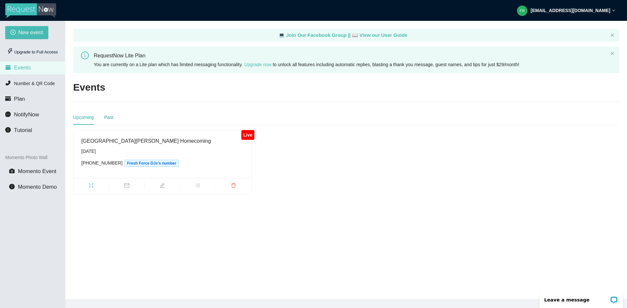
click at [109, 116] on div "Past" at bounding box center [108, 117] width 9 height 7
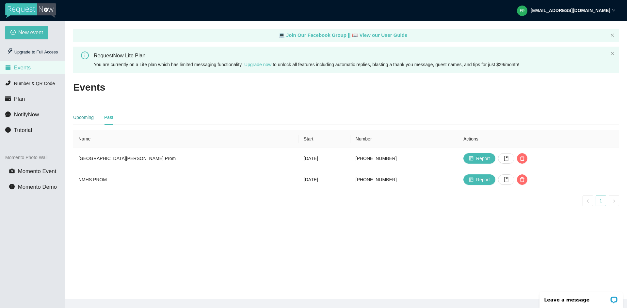
click at [87, 116] on div "Upcoming" at bounding box center [83, 117] width 21 height 7
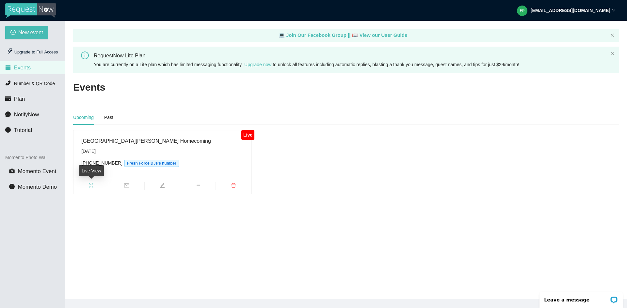
click at [94, 183] on span "fullscreen" at bounding box center [90, 186] width 35 height 7
click at [128, 187] on icon "mail" at bounding box center [126, 185] width 5 height 5
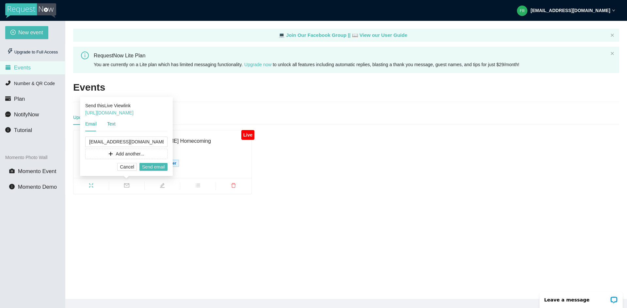
click at [107, 123] on div "Text" at bounding box center [111, 123] width 8 height 7
click at [90, 123] on div "Email" at bounding box center [90, 123] width 11 height 7
click at [409, 170] on div "Live [GEOGRAPHIC_DATA][PERSON_NAME] Homecoming [DATE] [PHONE_NUMBER] Fresh Forc…" at bounding box center [346, 162] width 551 height 64
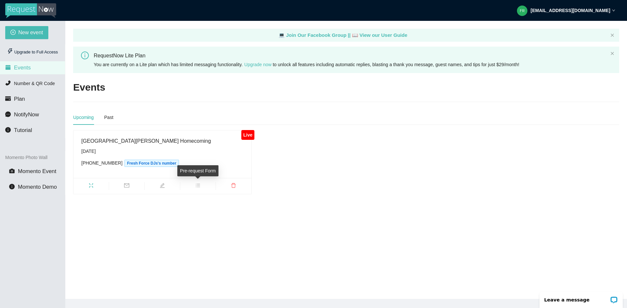
click at [197, 185] on icon "bars" at bounding box center [197, 185] width 5 height 5
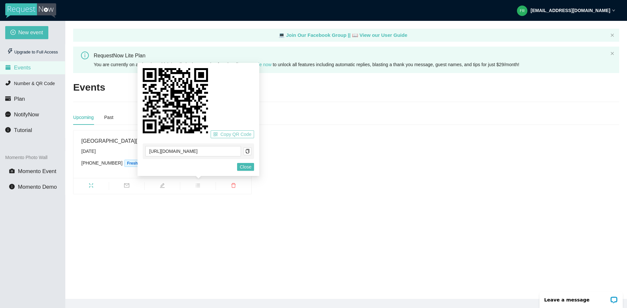
click at [232, 137] on span "Copy QR Code" at bounding box center [235, 134] width 31 height 7
click at [289, 145] on div "Live [GEOGRAPHIC_DATA][PERSON_NAME] Homecoming [DATE] [PHONE_NUMBER] Fresh Forc…" at bounding box center [346, 162] width 551 height 64
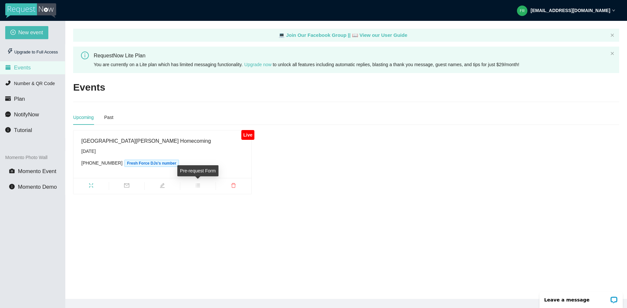
click at [199, 184] on icon "bars" at bounding box center [197, 185] width 5 height 5
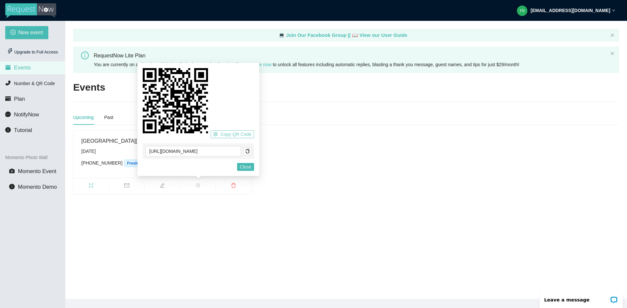
click at [230, 134] on span "Copy QR Code" at bounding box center [235, 134] width 31 height 7
drag, startPoint x: 230, startPoint y: 134, endPoint x: 315, endPoint y: 139, distance: 85.6
click at [315, 139] on body "[EMAIL_ADDRESS][DOMAIN_NAME] New event Upgrade to Full Access Events Number & Q…" at bounding box center [313, 154] width 627 height 308
drag, startPoint x: 227, startPoint y: 134, endPoint x: -1247, endPoint y: 182, distance: 1474.6
click at [0, 182] on html "[EMAIL_ADDRESS][DOMAIN_NAME] New event Upgrade to Full Access Events Number & Q…" at bounding box center [313, 154] width 627 height 308
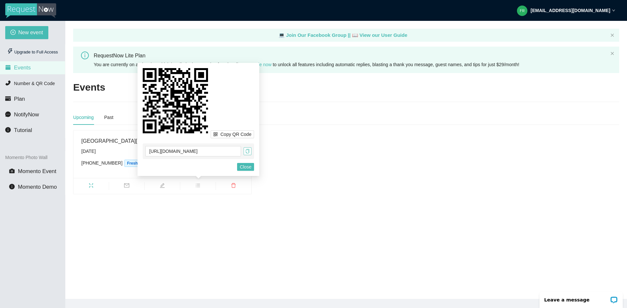
click at [247, 151] on icon "copy" at bounding box center [247, 151] width 5 height 5
